Goal: Navigation & Orientation: Understand site structure

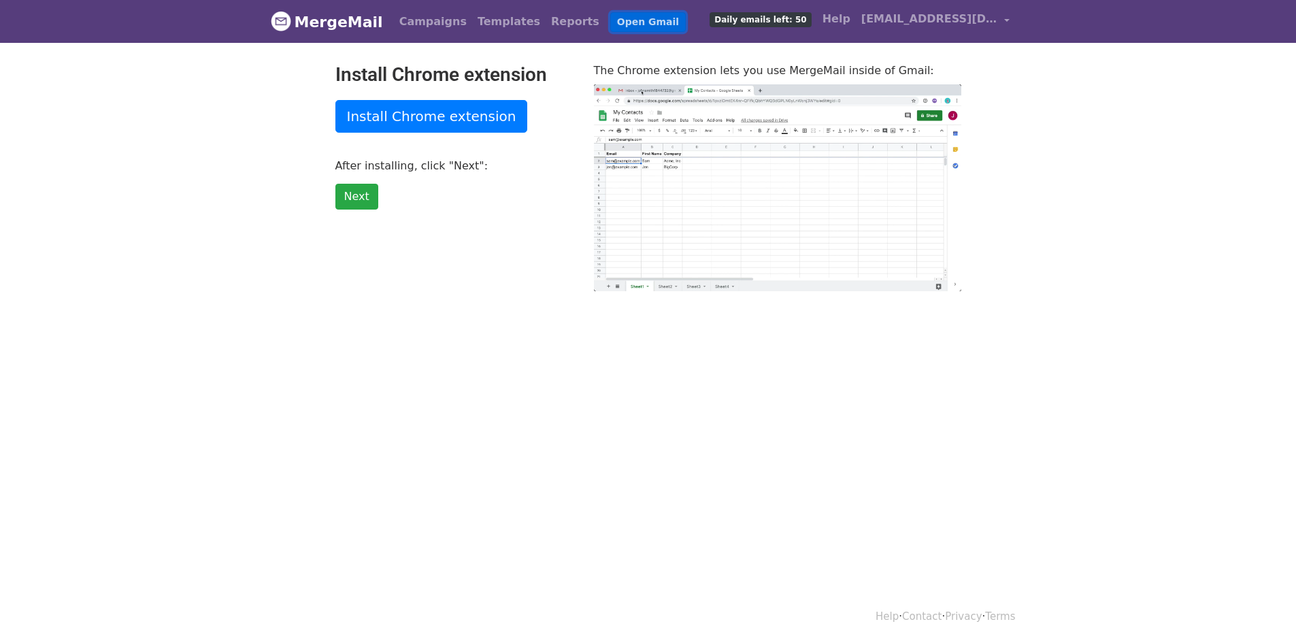
click at [617, 25] on link "Open Gmail" at bounding box center [647, 22] width 75 height 20
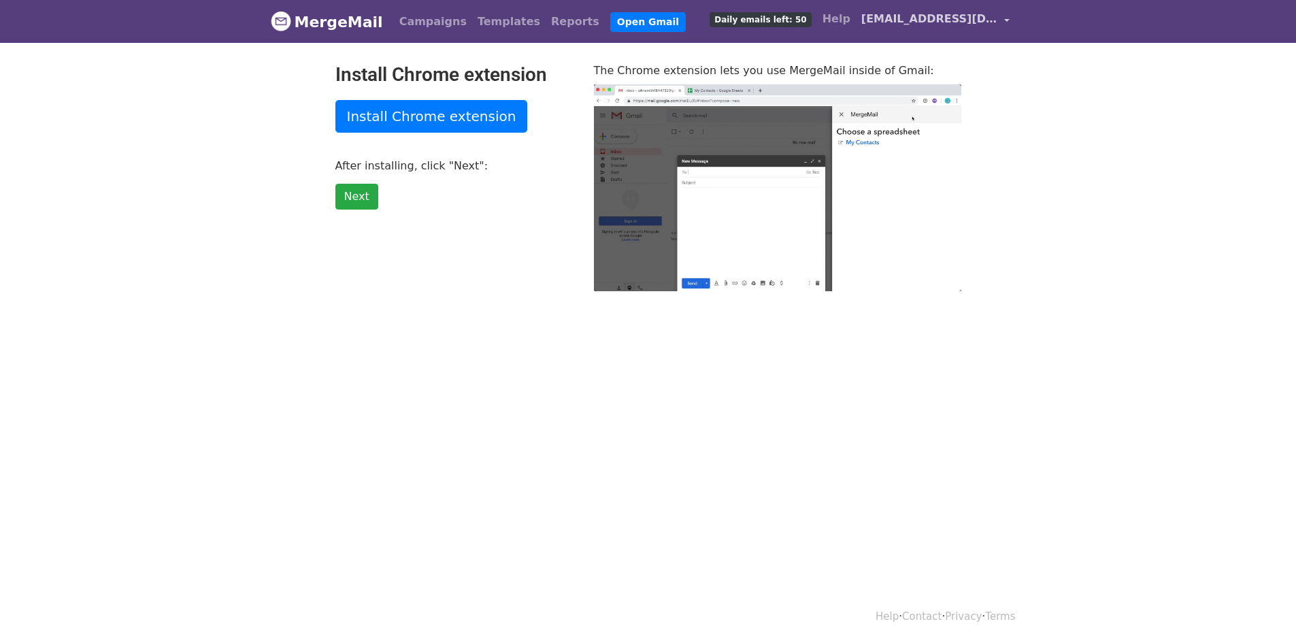
click at [979, 20] on span "[EMAIL_ADDRESS][DOMAIN_NAME]" at bounding box center [929, 19] width 136 height 16
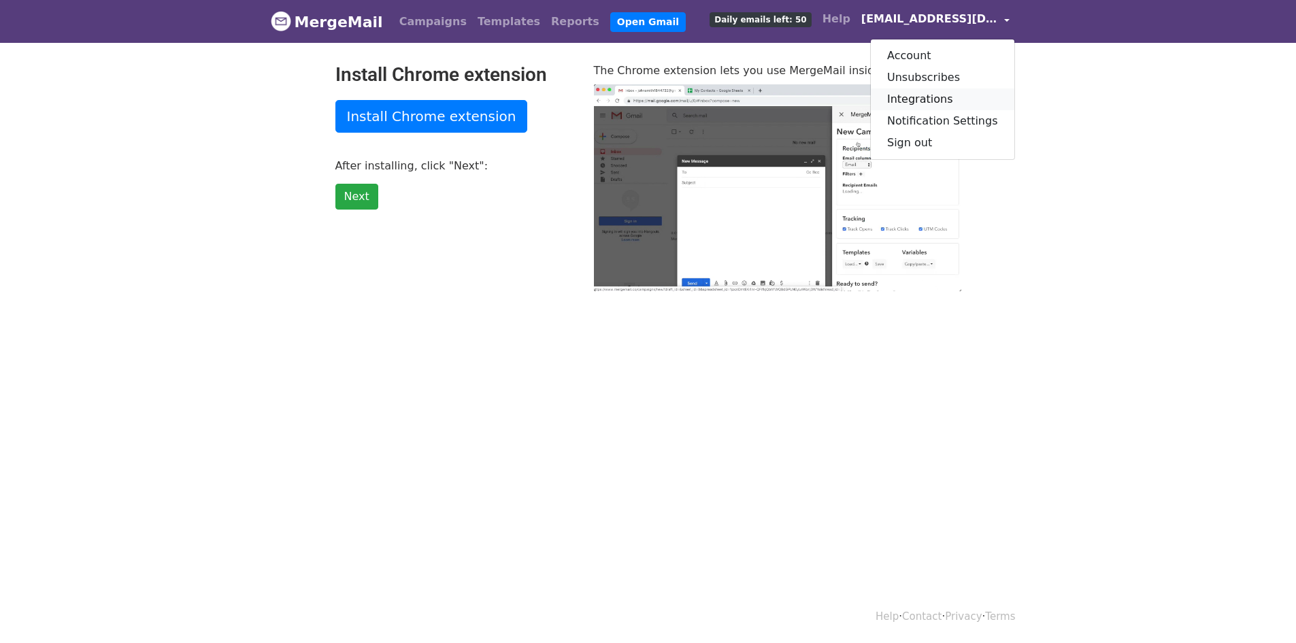
click at [932, 96] on link "Integrations" at bounding box center [941, 99] width 143 height 22
type input "28.16"
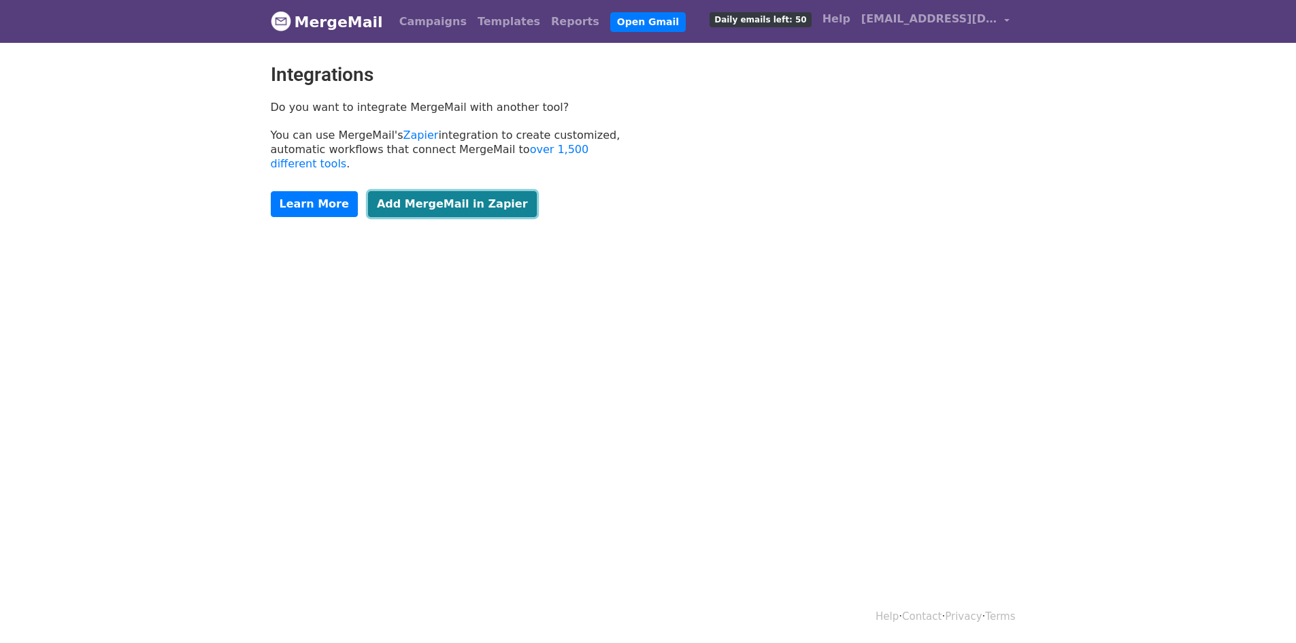
click at [419, 193] on link "Add MergeMail in Zapier" at bounding box center [452, 204] width 169 height 26
click at [780, 24] on span "Daily emails left: 50" at bounding box center [759, 19] width 101 height 15
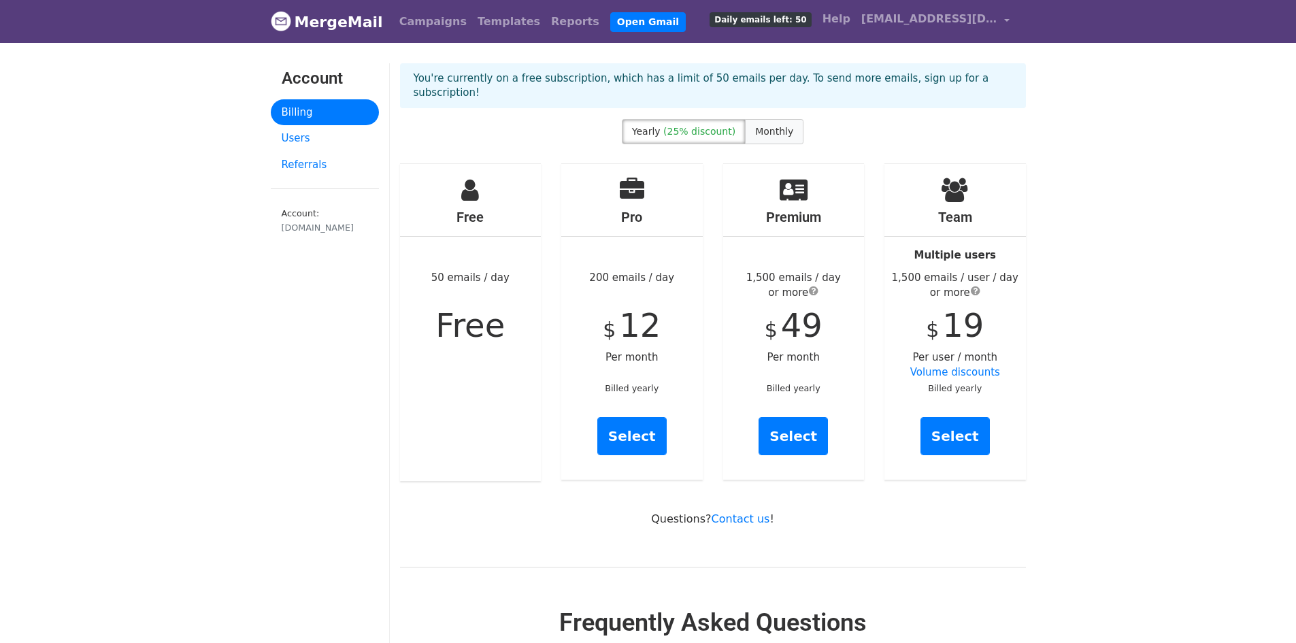
click at [775, 126] on span "Monthly" at bounding box center [774, 131] width 38 height 11
click at [717, 126] on span "(25% discount)" at bounding box center [699, 131] width 72 height 11
click at [359, 31] on link "MergeMail" at bounding box center [327, 21] width 112 height 29
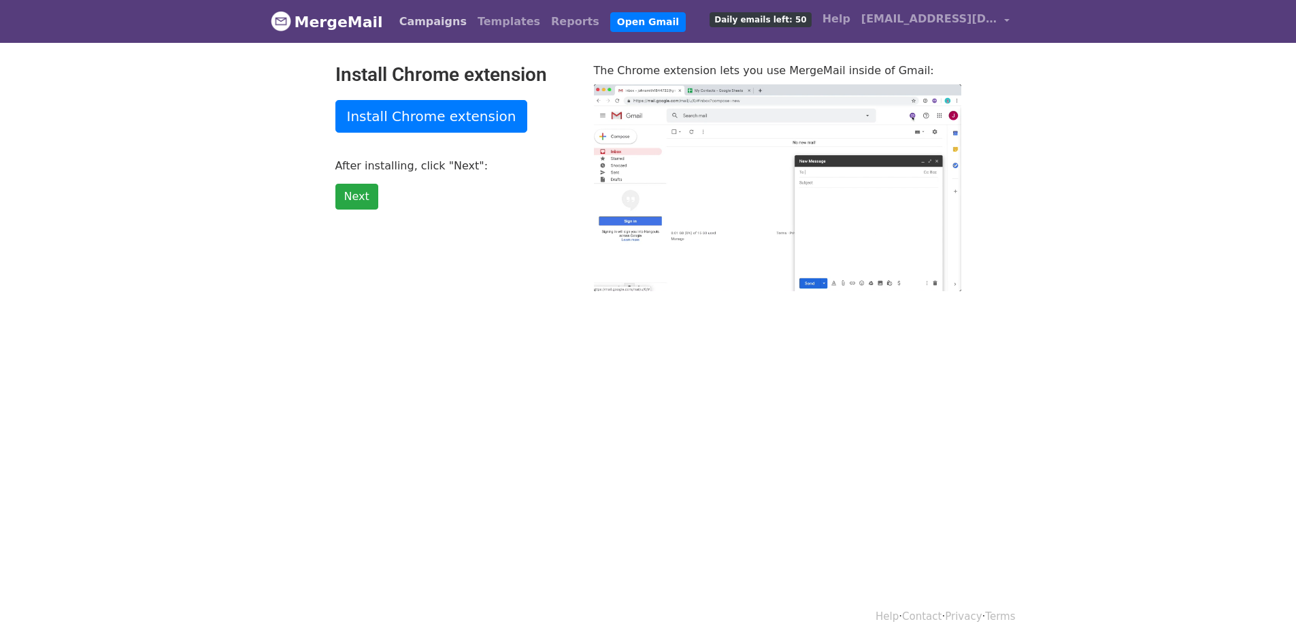
click at [416, 22] on link "Campaigns" at bounding box center [433, 21] width 78 height 27
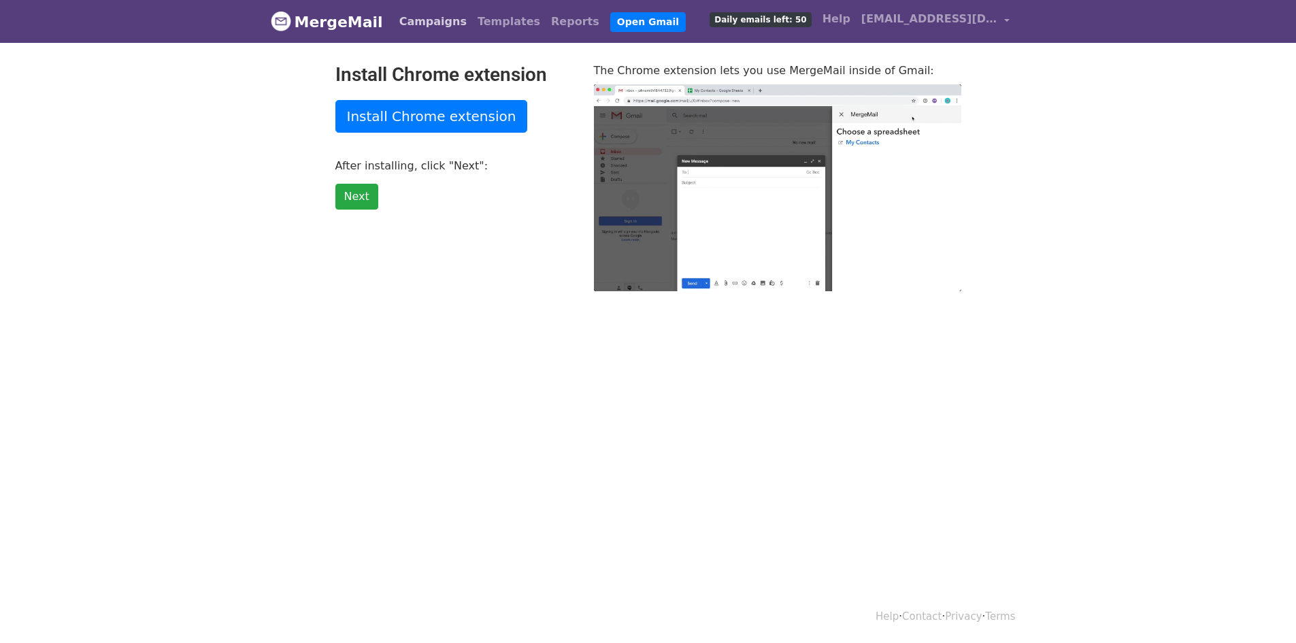
type input "7.85"
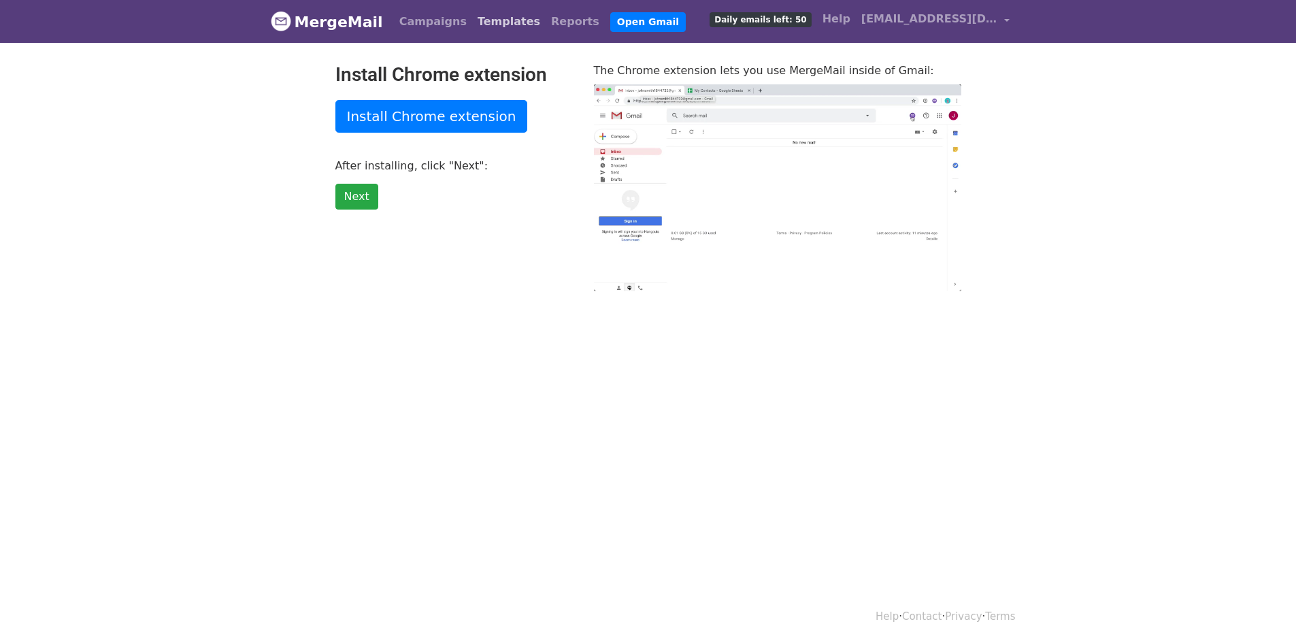
click at [494, 30] on link "Templates" at bounding box center [508, 21] width 73 height 27
type input "1.69"
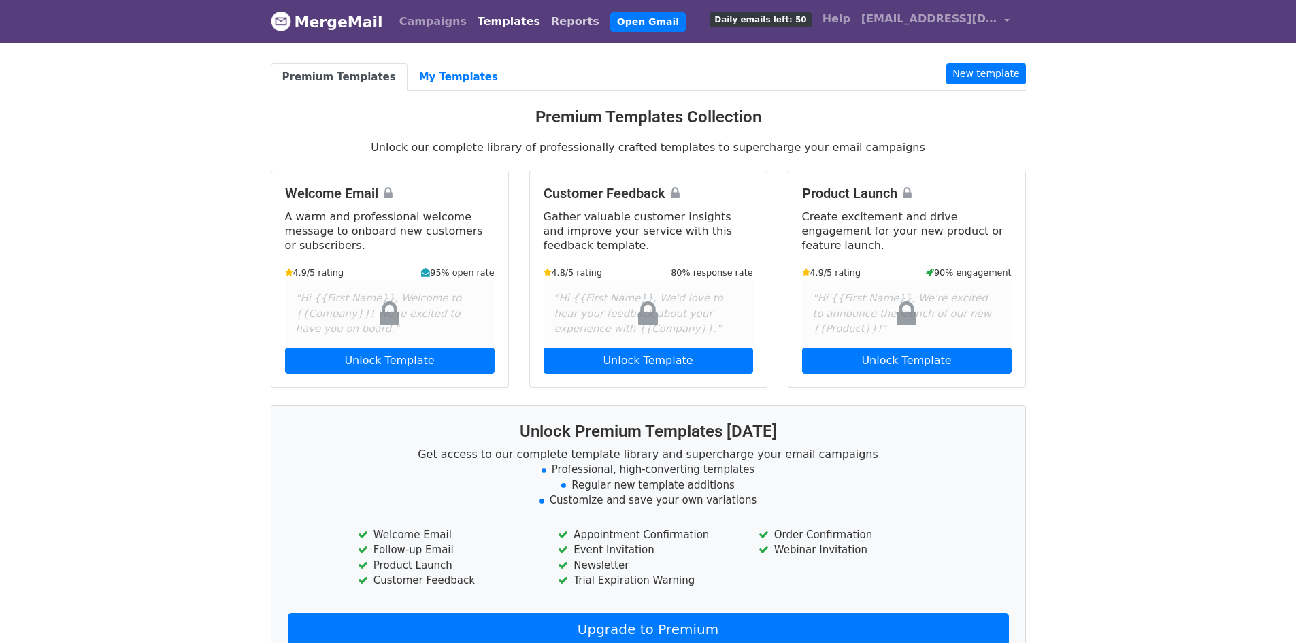
click at [545, 28] on link "Reports" at bounding box center [574, 21] width 59 height 27
click at [930, 24] on span "[EMAIL_ADDRESS][DOMAIN_NAME]" at bounding box center [929, 19] width 136 height 16
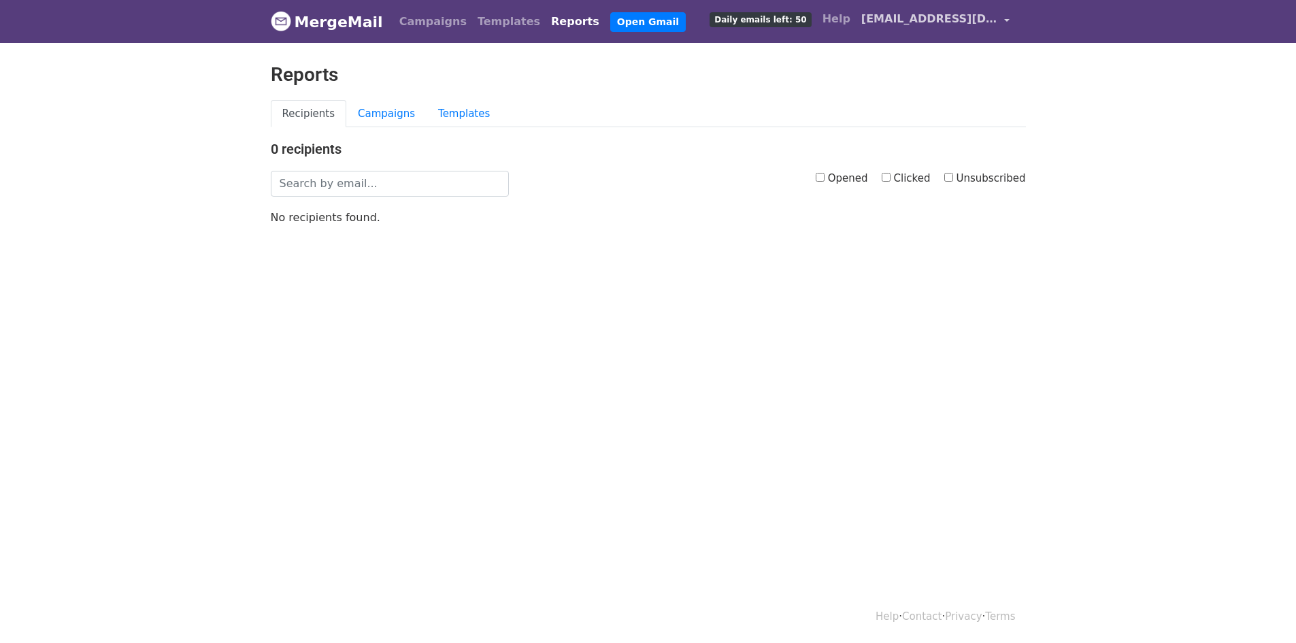
click at [926, 21] on span "[EMAIL_ADDRESS][DOMAIN_NAME]" at bounding box center [929, 19] width 136 height 16
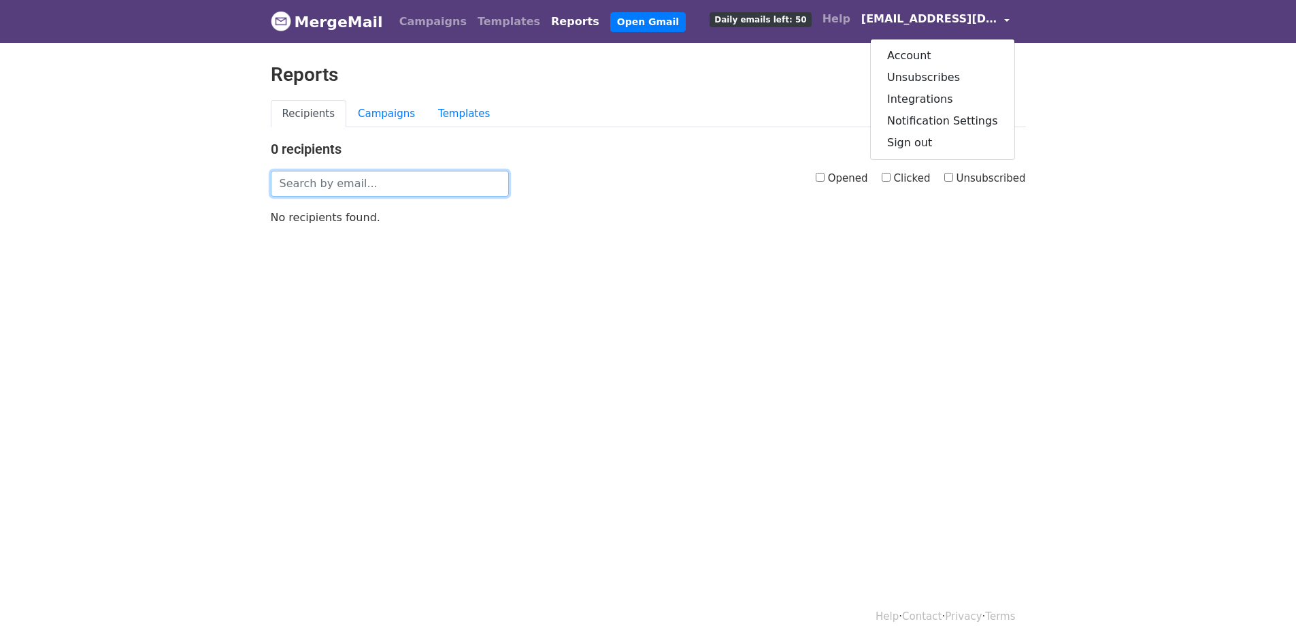
click at [411, 179] on input "text" at bounding box center [390, 184] width 238 height 26
